Goal: Task Accomplishment & Management: Manage account settings

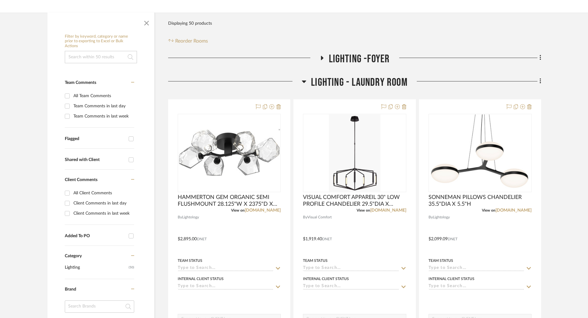
click at [323, 60] on icon at bounding box center [321, 58] width 7 height 5
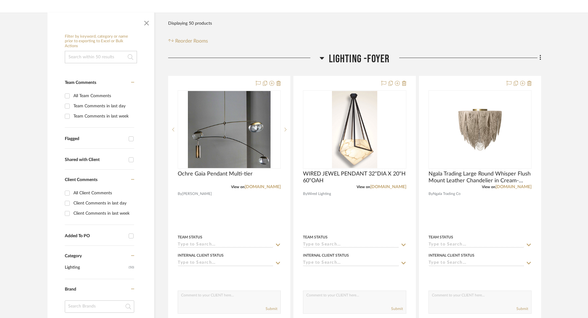
click at [321, 59] on icon at bounding box center [322, 57] width 5 height 7
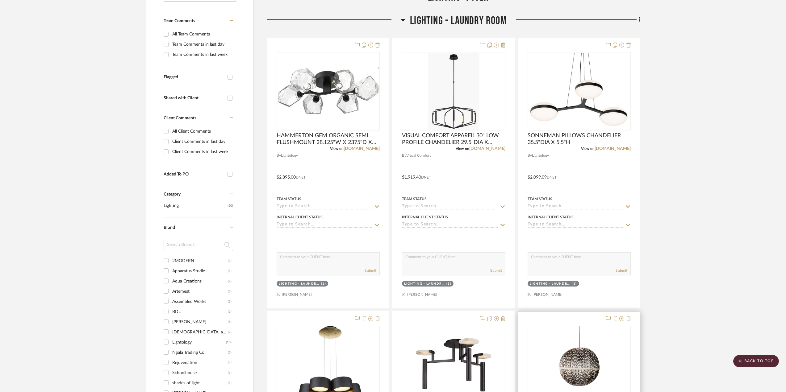
scroll to position [370, 0]
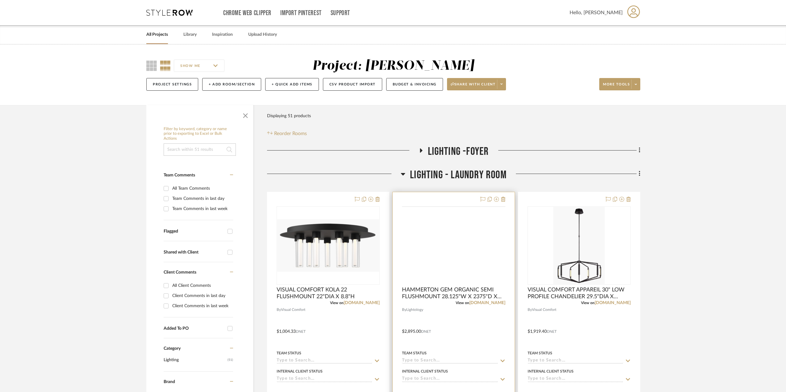
scroll to position [93, 0]
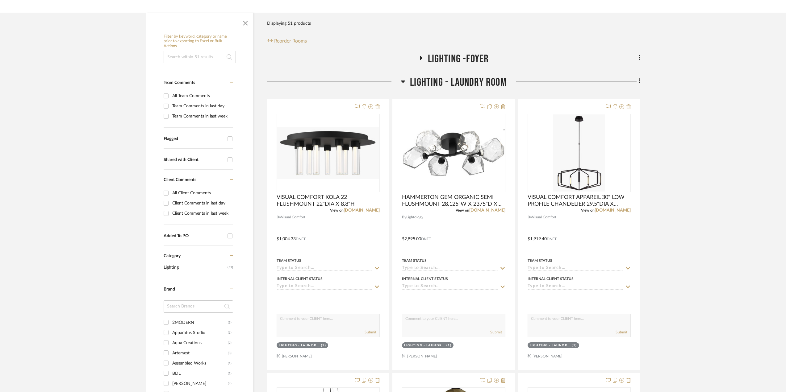
click at [403, 82] on icon at bounding box center [403, 82] width 4 height 2
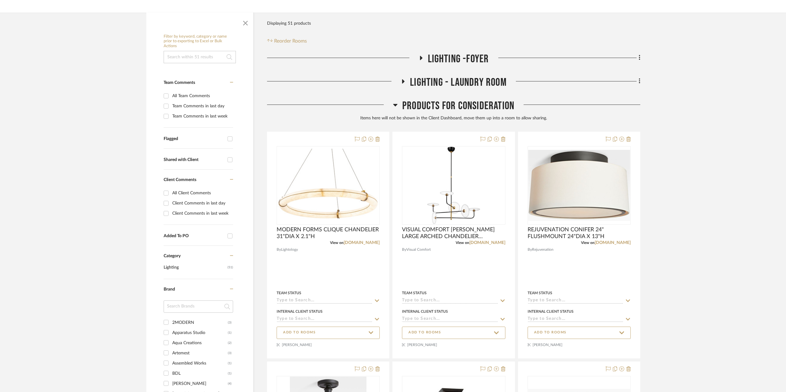
click at [403, 82] on icon at bounding box center [403, 81] width 2 height 4
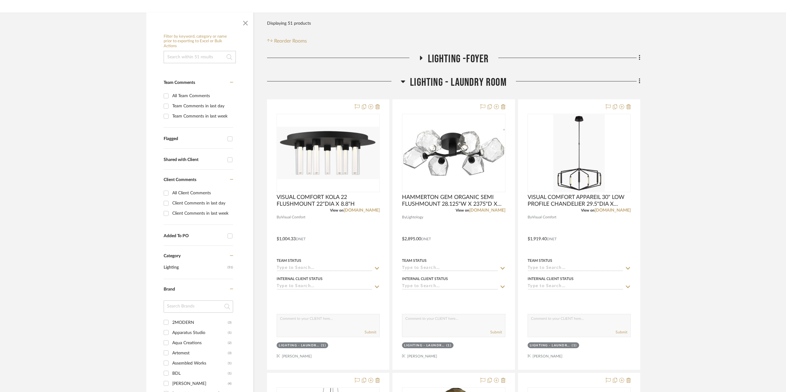
click at [420, 58] on icon at bounding box center [420, 58] width 7 height 5
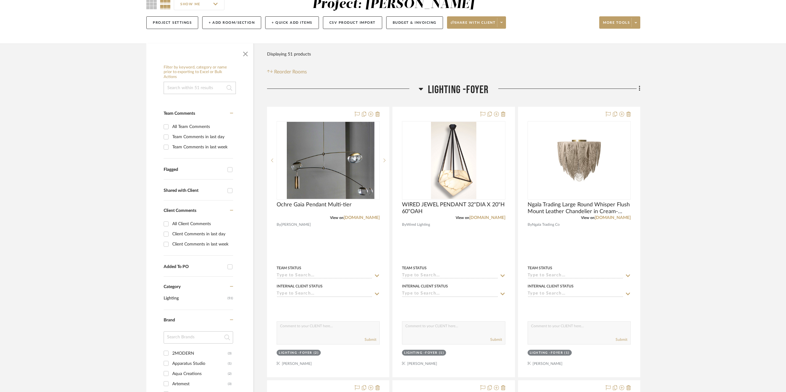
scroll to position [0, 0]
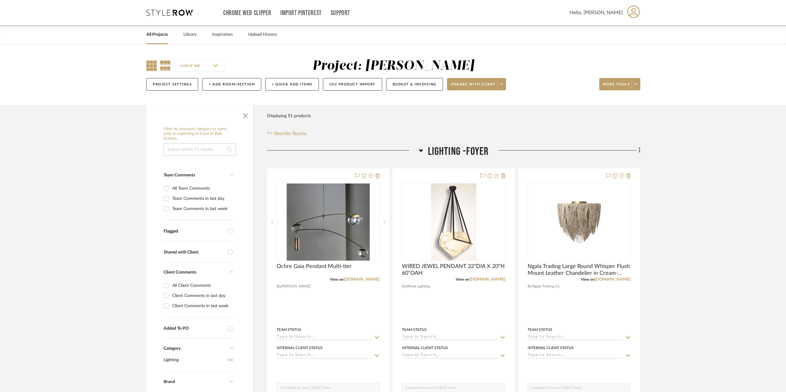
click at [148, 68] on icon at bounding box center [151, 66] width 10 height 10
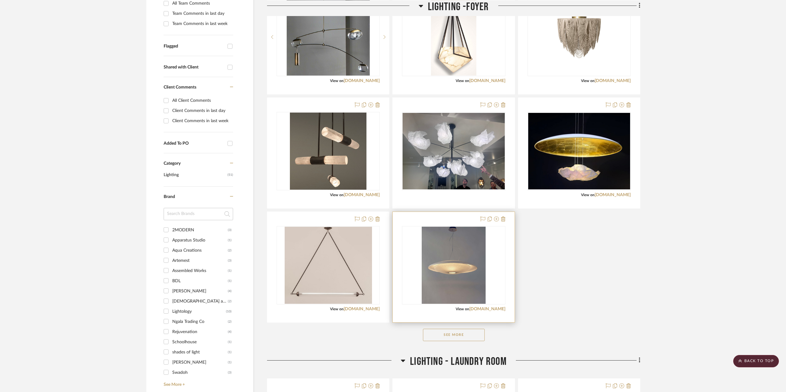
scroll to position [247, 0]
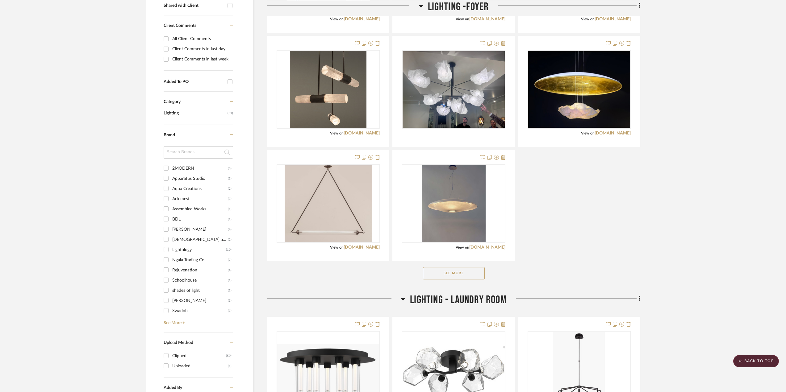
click at [474, 276] on button "See More" at bounding box center [454, 273] width 62 height 12
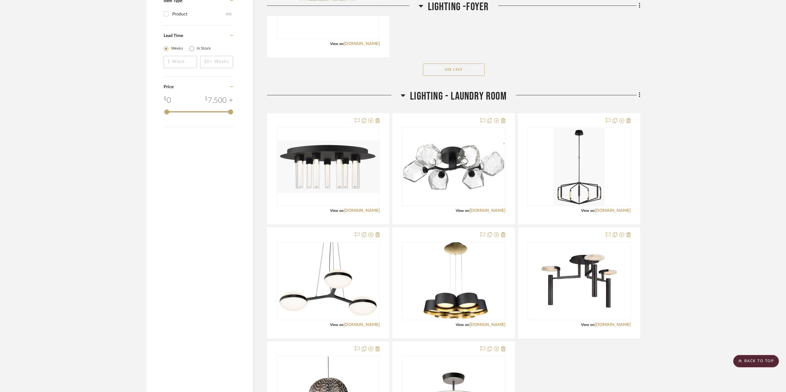
scroll to position [803, 0]
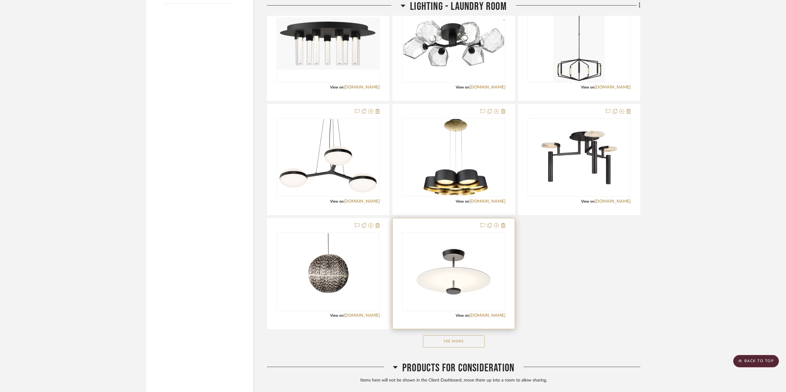
drag, startPoint x: 448, startPoint y: 341, endPoint x: 505, endPoint y: 323, distance: 60.4
click at [452, 339] on button "See More" at bounding box center [454, 342] width 62 height 12
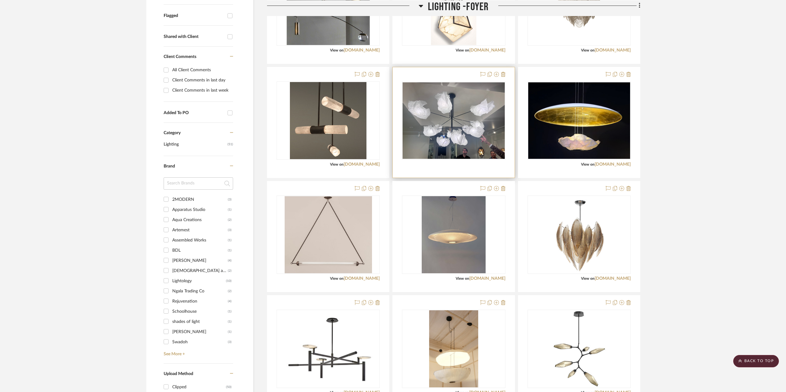
scroll to position [339, 0]
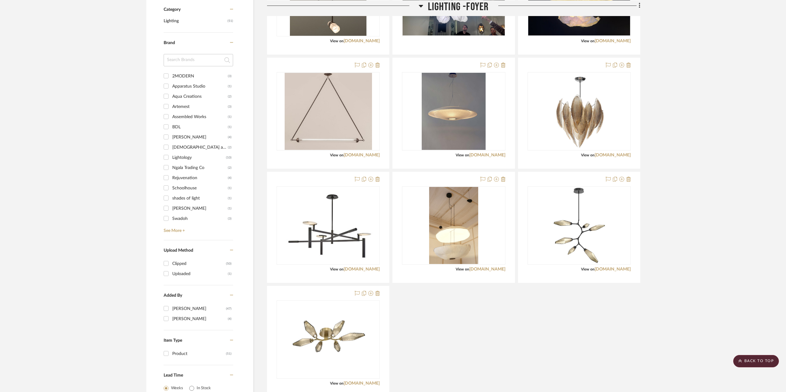
click at [466, 315] on div "Ochre Gaia Pendant Multi-tier View on ochre.net By Sutherland Team Status Inter…" at bounding box center [453, 113] width 373 height 568
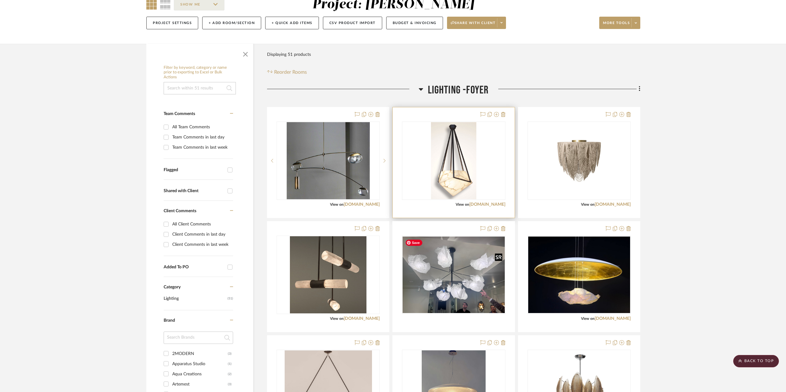
scroll to position [0, 0]
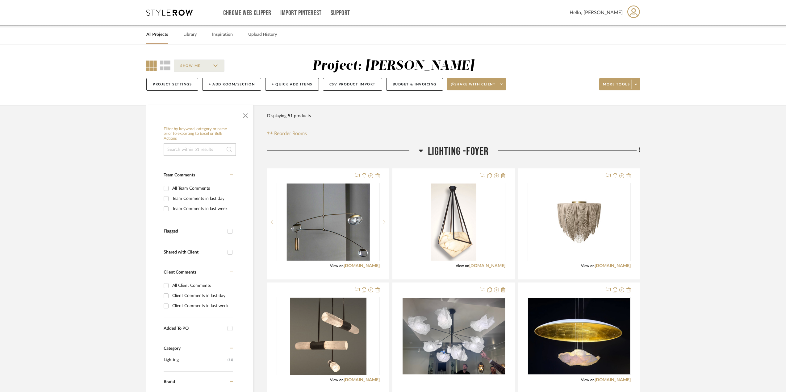
click at [637, 86] on icon at bounding box center [636, 84] width 2 height 3
click at [630, 159] on span "Export Presentation" at bounding box center [626, 161] width 40 height 5
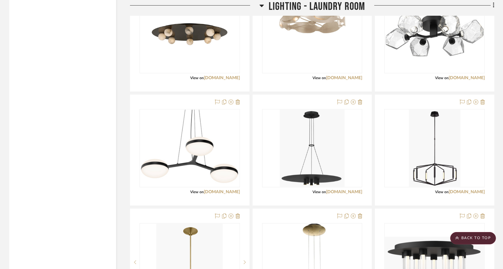
scroll to position [1019, 0]
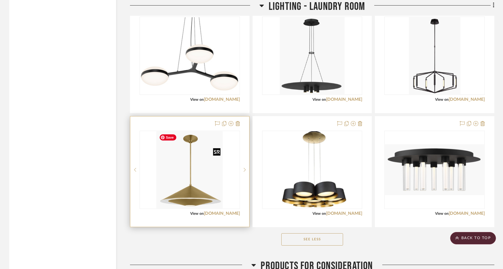
click at [214, 160] on img "0" at bounding box center [190, 170] width 66 height 77
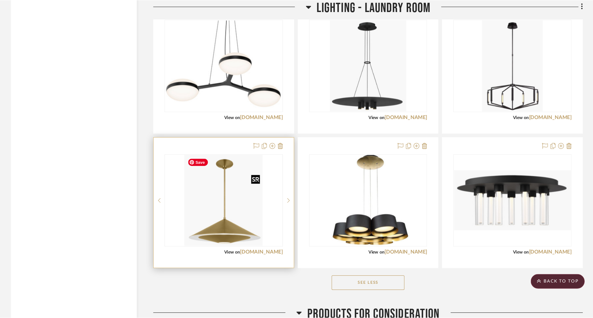
scroll to position [0, 0]
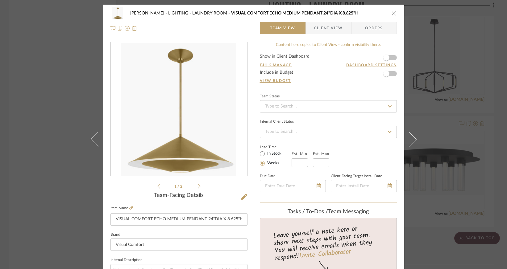
click at [198, 185] on icon at bounding box center [199, 187] width 3 height 6
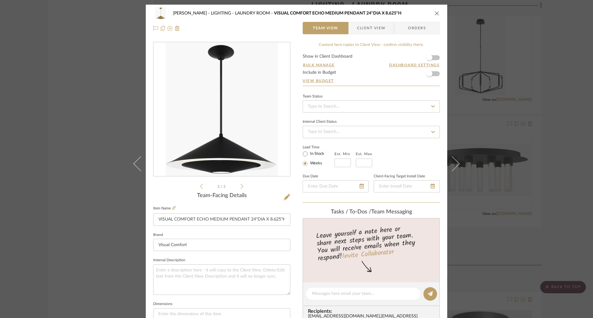
click at [435, 12] on icon "close" at bounding box center [436, 13] width 5 height 5
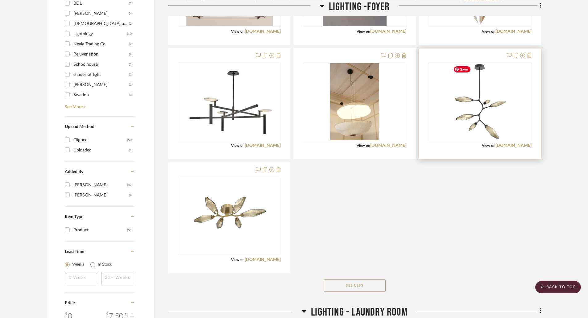
scroll to position [309, 0]
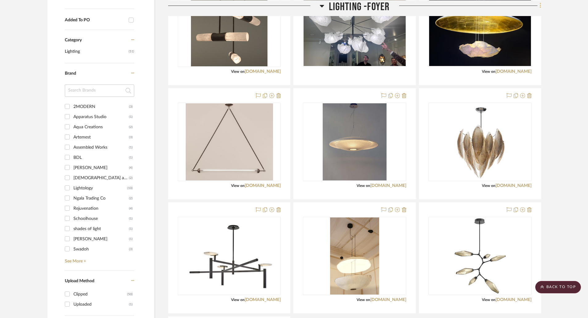
click at [539, 5] on fa-icon at bounding box center [540, 6] width 4 height 10
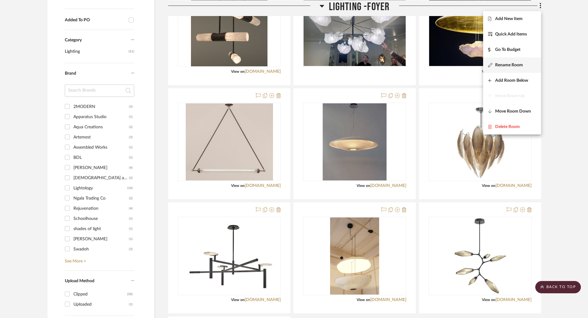
click at [519, 63] on span "Rename Room" at bounding box center [509, 65] width 28 height 5
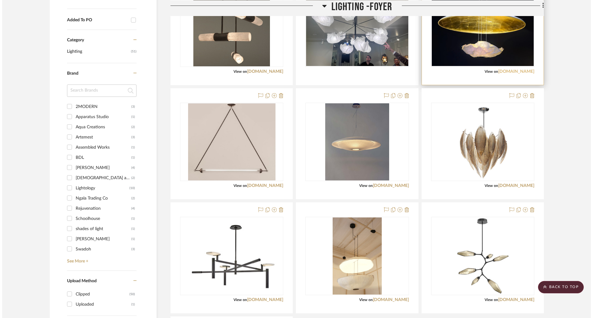
scroll to position [0, 0]
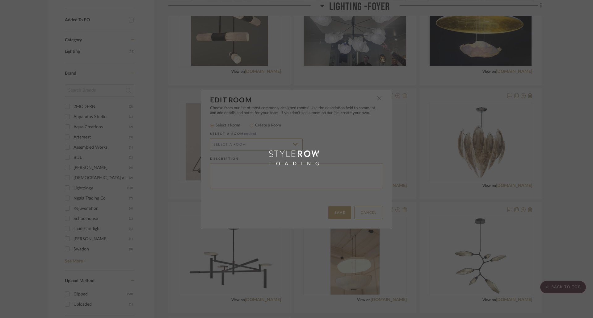
radio input "false"
radio input "true"
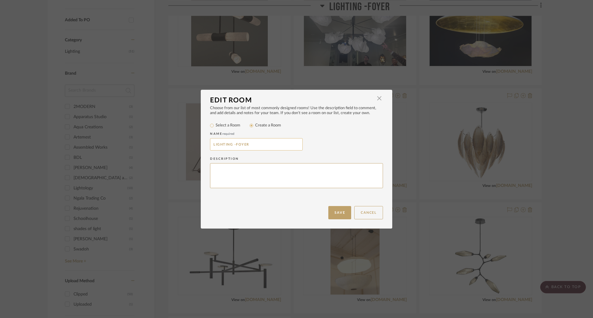
drag, startPoint x: 233, startPoint y: 146, endPoint x: 237, endPoint y: 146, distance: 3.7
click at [235, 146] on input "LIGHTING -FOYER" at bounding box center [256, 144] width 93 height 12
type input "LIGHTING - FOYER"
click at [341, 211] on button "Save" at bounding box center [339, 212] width 23 height 13
